Goal: Task Accomplishment & Management: Manage account settings

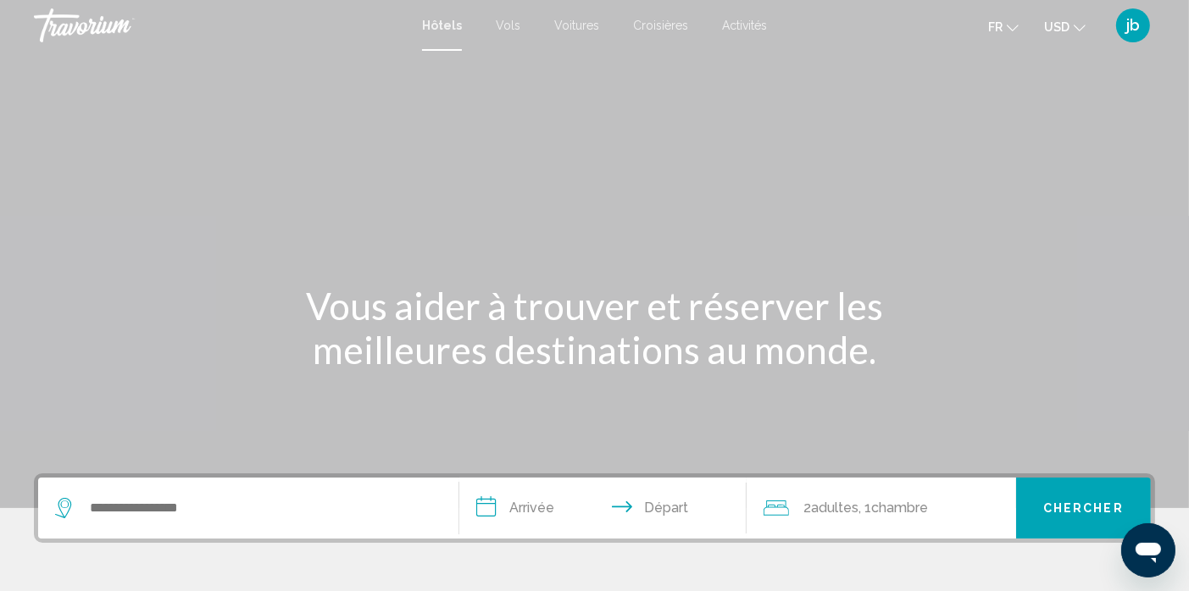
click at [1145, 25] on div "jb" at bounding box center [1133, 25] width 34 height 34
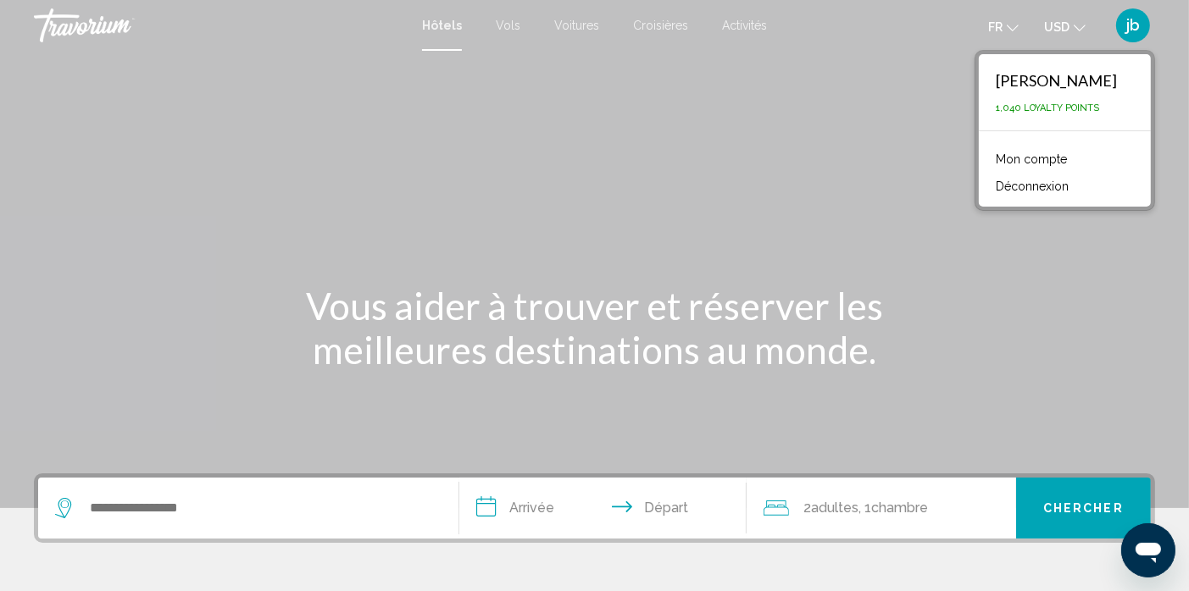
click at [1054, 155] on link "Mon compte" at bounding box center [1031, 159] width 88 height 22
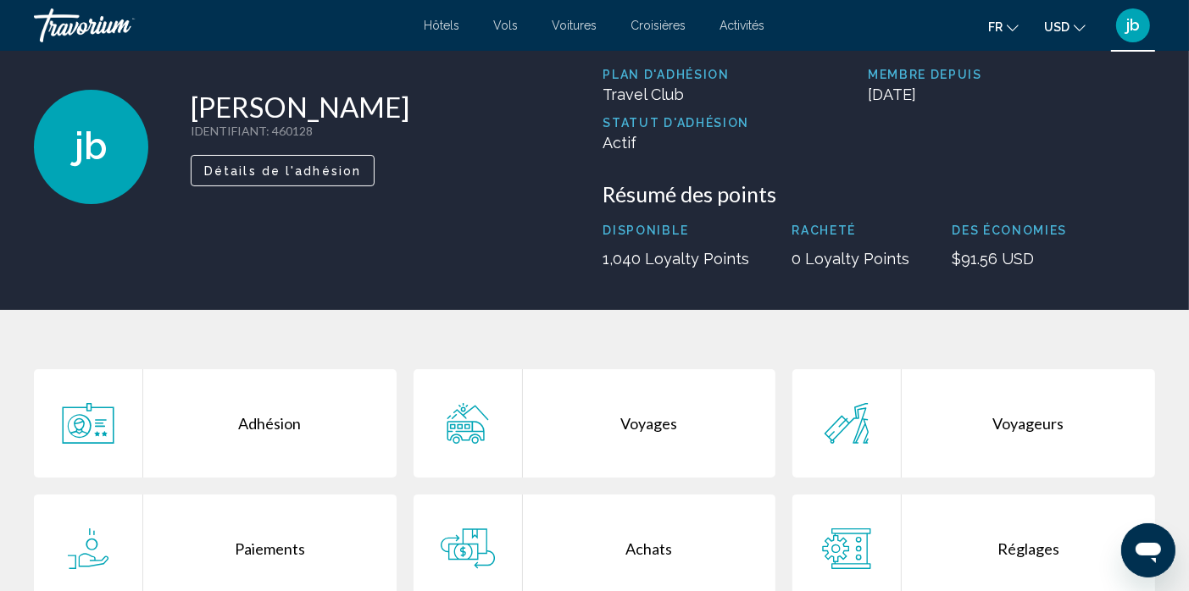
scroll to position [169, 0]
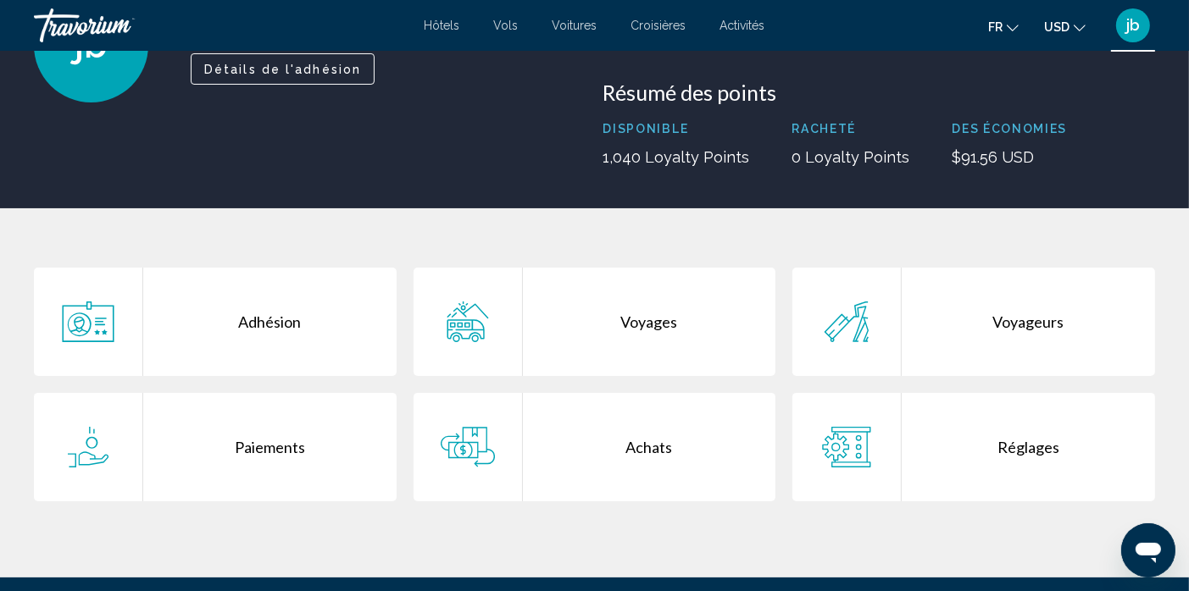
click at [657, 469] on div "Achats" at bounding box center [649, 447] width 253 height 108
